Goal: Complete application form: Complete application form

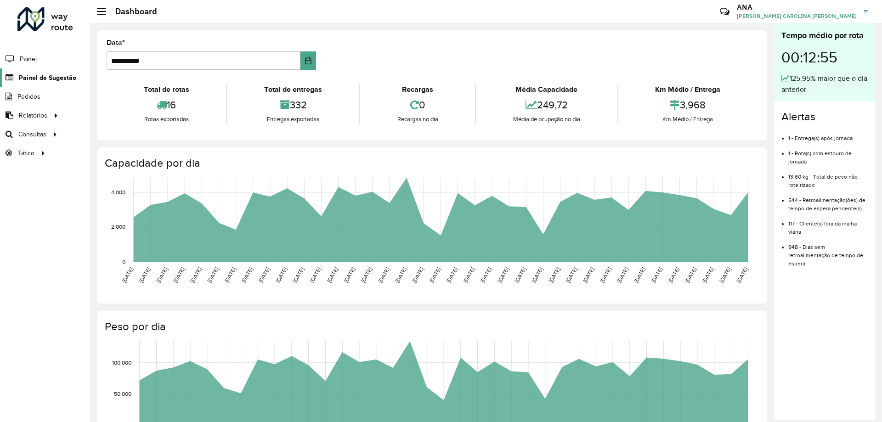
click at [53, 74] on span "Painel de Sugestão" at bounding box center [47, 78] width 57 height 10
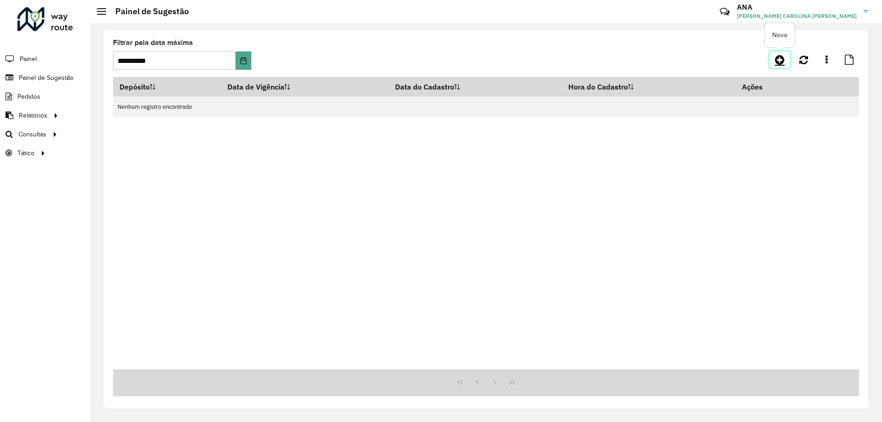
click at [781, 60] on icon at bounding box center [780, 59] width 10 height 11
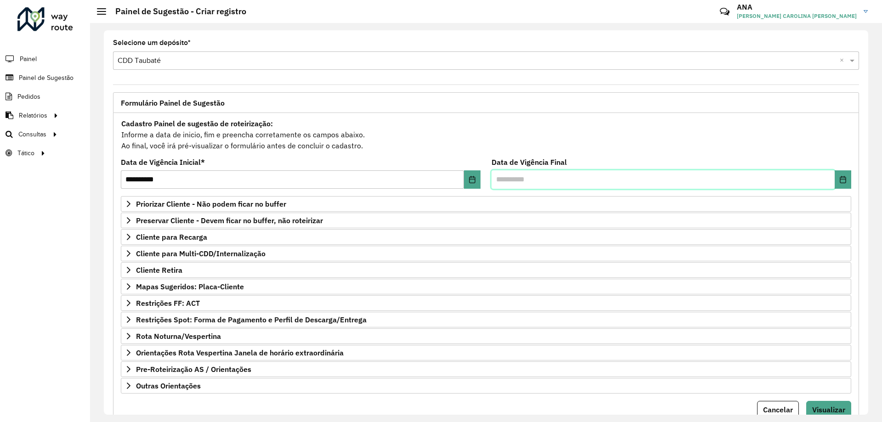
click at [523, 179] on input "text" at bounding box center [662, 179] width 343 height 18
click at [581, 180] on input "text" at bounding box center [662, 179] width 343 height 18
click at [834, 180] on button "Choose Date" at bounding box center [842, 179] width 17 height 18
click at [660, 299] on span "15" at bounding box center [660, 298] width 18 height 18
type input "**********"
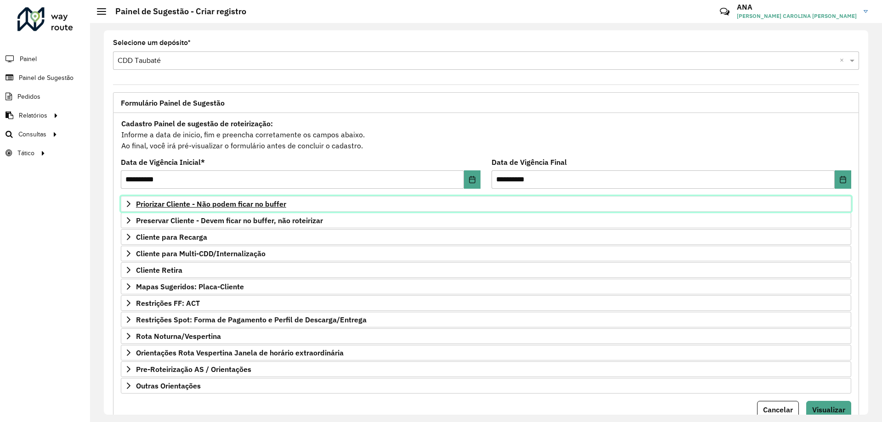
click at [232, 199] on link "Priorizar Cliente - Não podem ficar no buffer" at bounding box center [486, 204] width 730 height 16
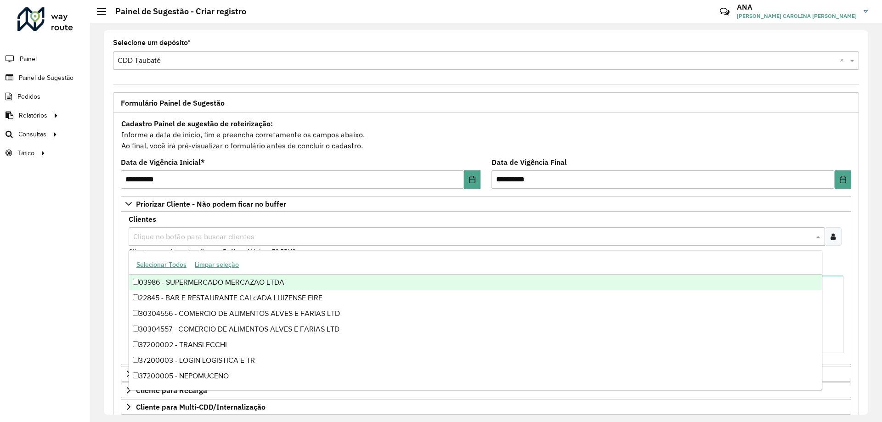
click at [201, 241] on input "text" at bounding box center [472, 236] width 682 height 11
type input "*****"
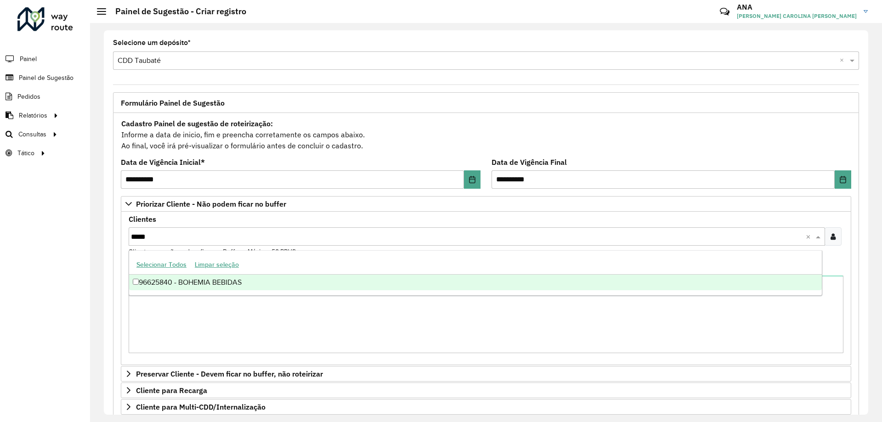
click at [238, 281] on div "96625840 - BOHEMIA BEBIDAS" at bounding box center [475, 283] width 692 height 16
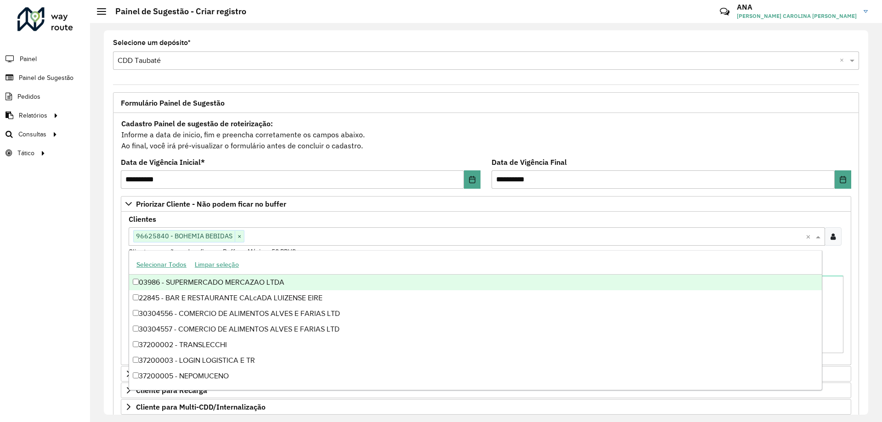
click at [370, 218] on div "Clientes Clique no botão para buscar clientes 96625840 - BOHEMIA BEBIDAS × × Cl…" at bounding box center [486, 236] width 714 height 41
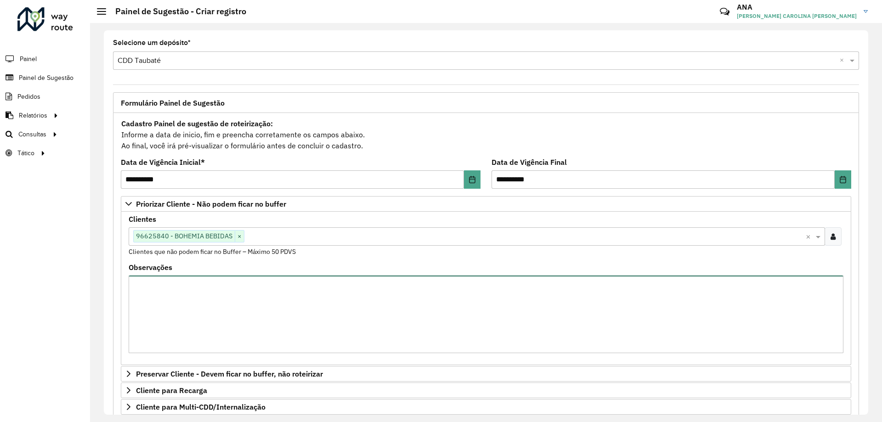
click at [245, 292] on textarea "Observações" at bounding box center [486, 314] width 714 height 78
type textarea "*"
type textarea "**********"
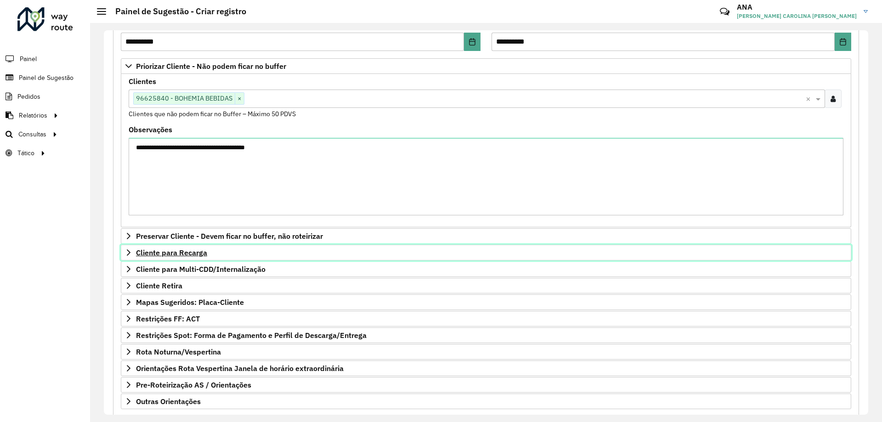
click at [177, 253] on span "Cliente para Recarga" at bounding box center [171, 252] width 71 height 7
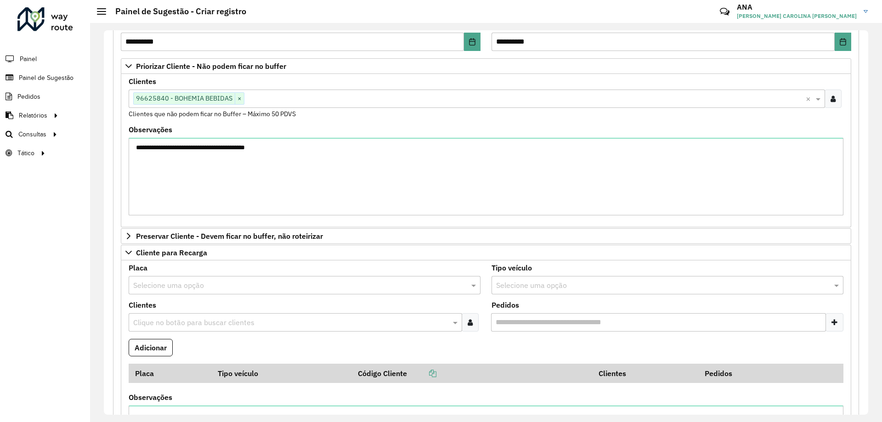
click at [198, 323] on input "text" at bounding box center [291, 322] width 320 height 11
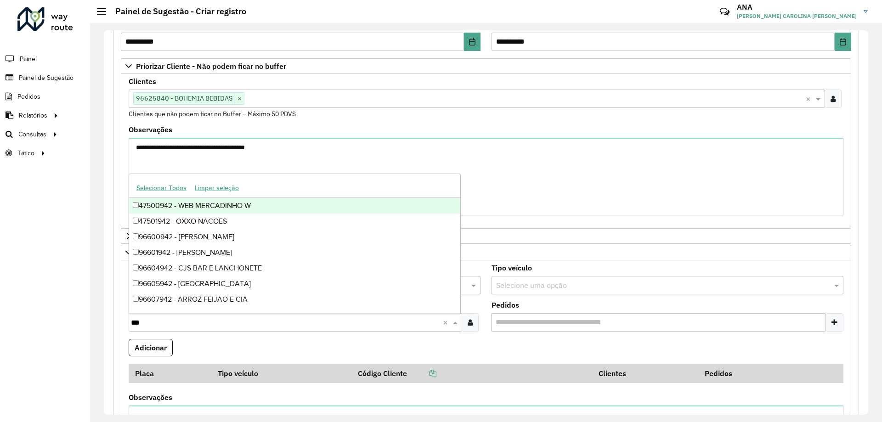
type input "****"
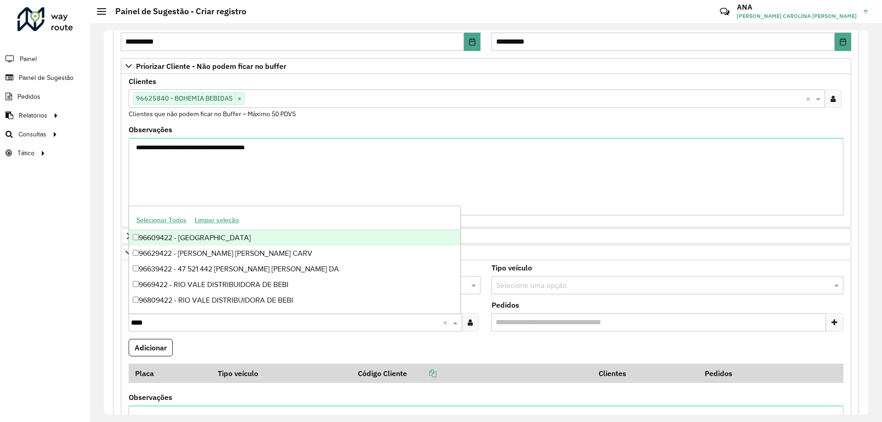
click at [258, 236] on div "96609422 - [GEOGRAPHIC_DATA]" at bounding box center [294, 238] width 331 height 16
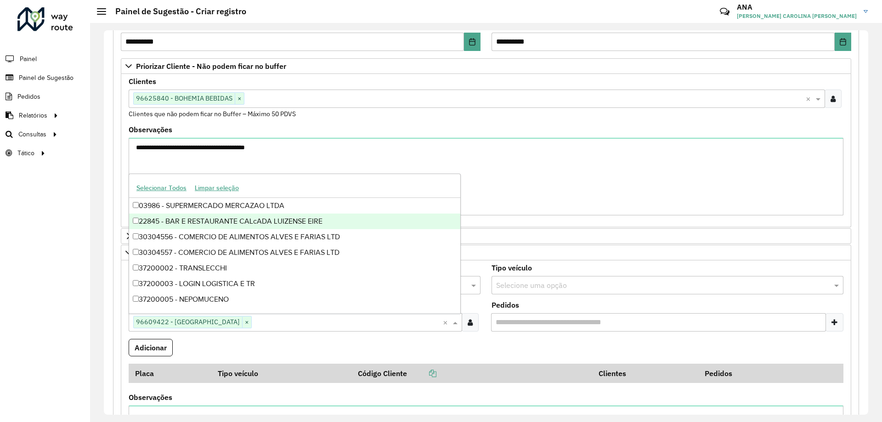
click at [485, 339] on formly-field "Adicionar" at bounding box center [485, 351] width 725 height 25
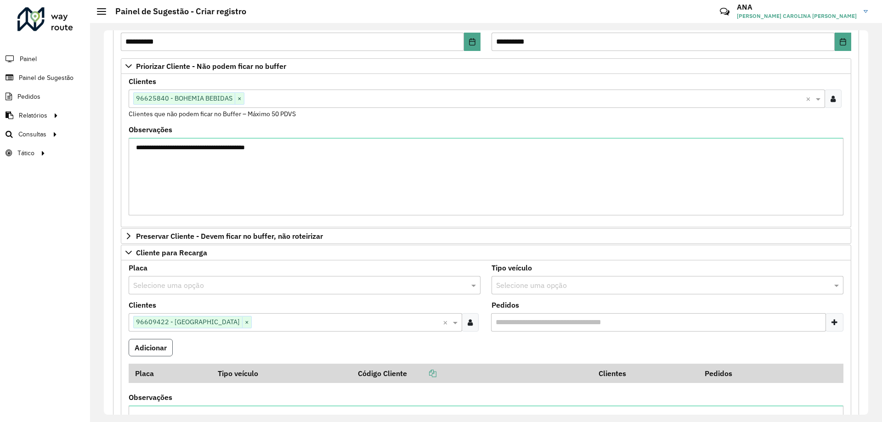
click at [155, 344] on button "Adicionar" at bounding box center [151, 347] width 44 height 17
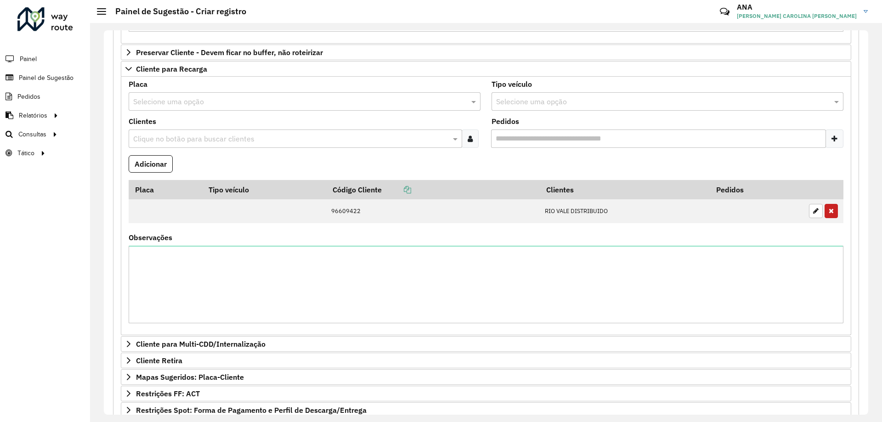
scroll to position [367, 0]
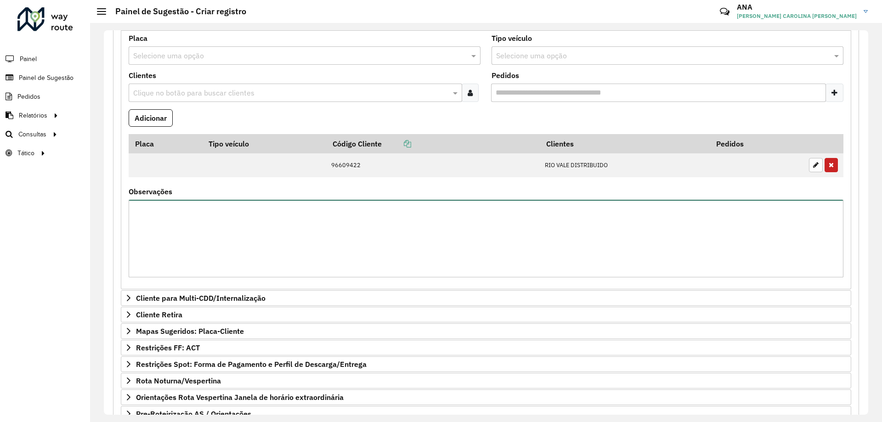
click at [262, 231] on textarea "Observações" at bounding box center [486, 239] width 714 height 78
type textarea "*"
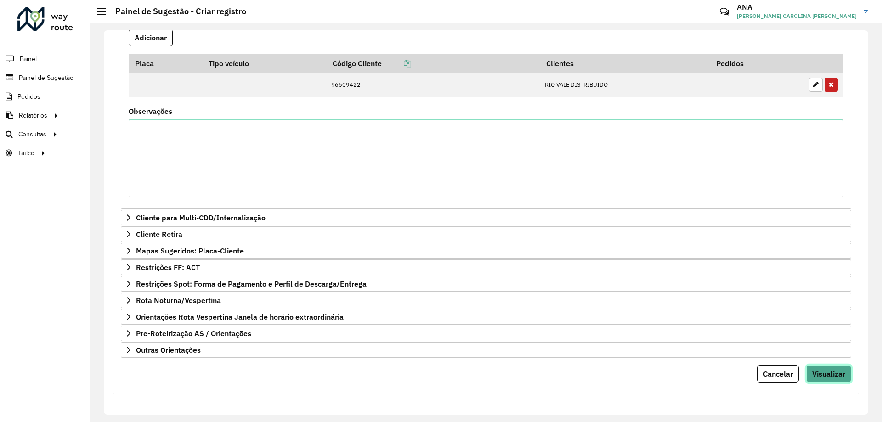
click at [841, 377] on span "Visualizar" at bounding box center [828, 373] width 33 height 9
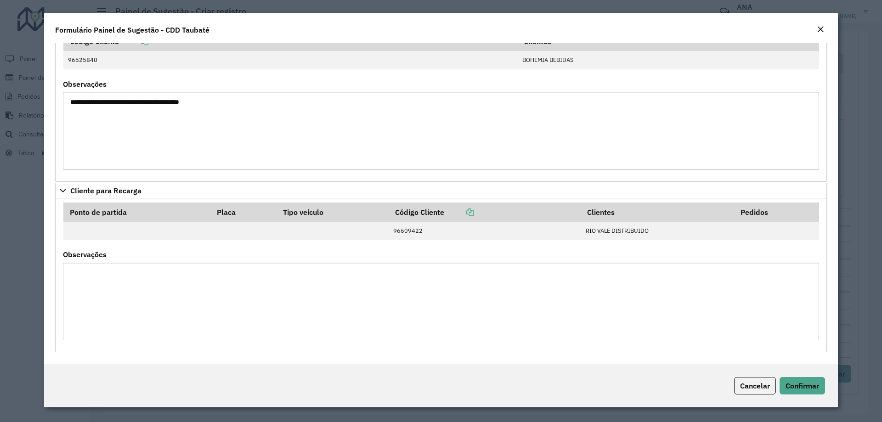
scroll to position [0, 0]
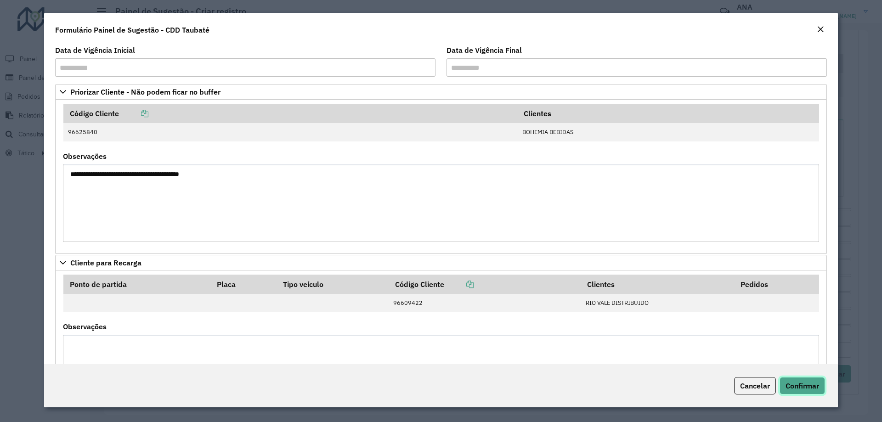
click at [785, 382] on span "Confirmar" at bounding box center [802, 385] width 34 height 9
